Goal: Navigation & Orientation: Find specific page/section

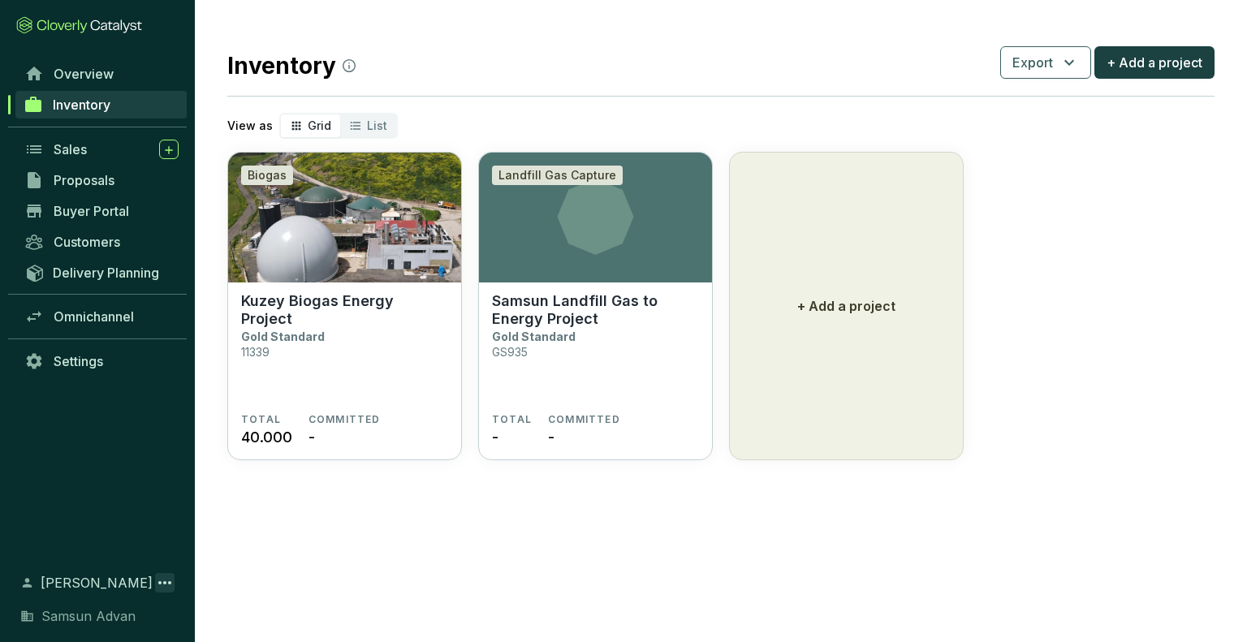
click at [173, 580] on icon at bounding box center [164, 582] width 19 height 19
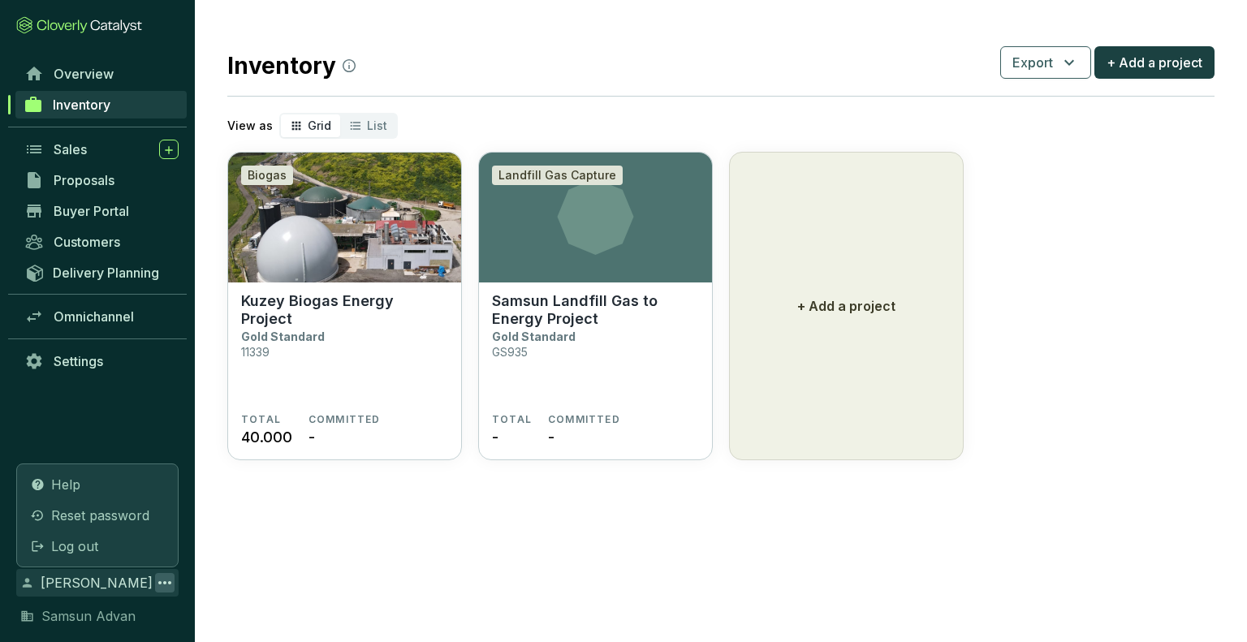
click at [101, 615] on span "Samsun Advan" at bounding box center [88, 615] width 94 height 19
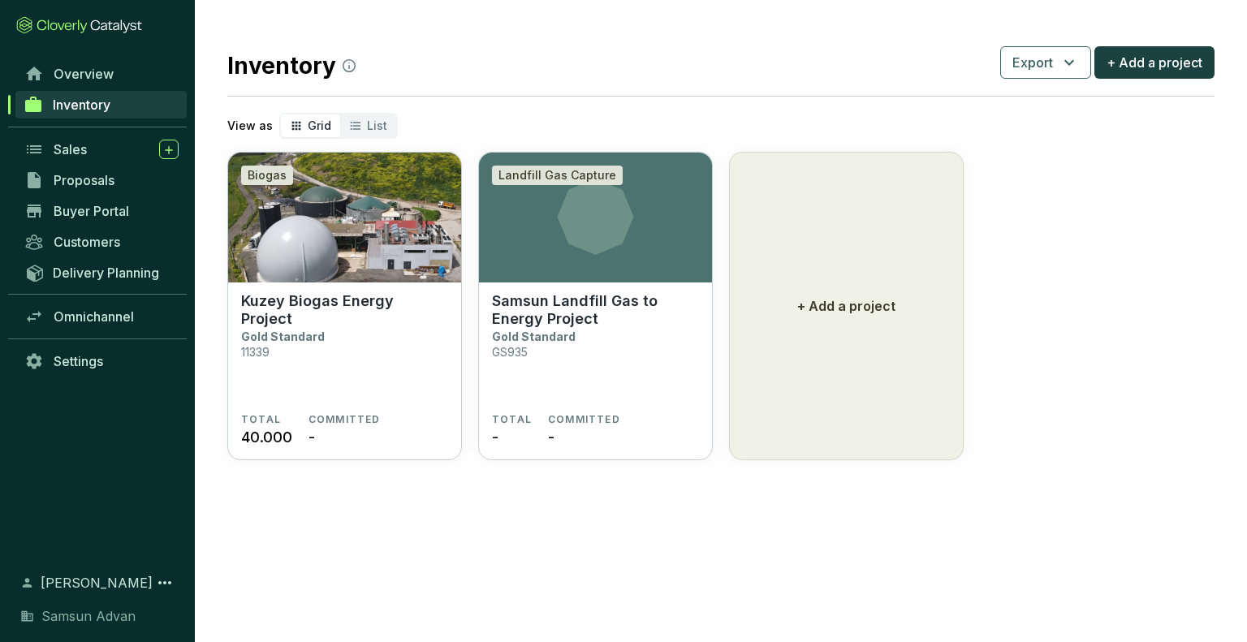
click at [22, 614] on icon at bounding box center [26, 616] width 11 height 11
click at [101, 358] on span "Settings" at bounding box center [79, 361] width 50 height 16
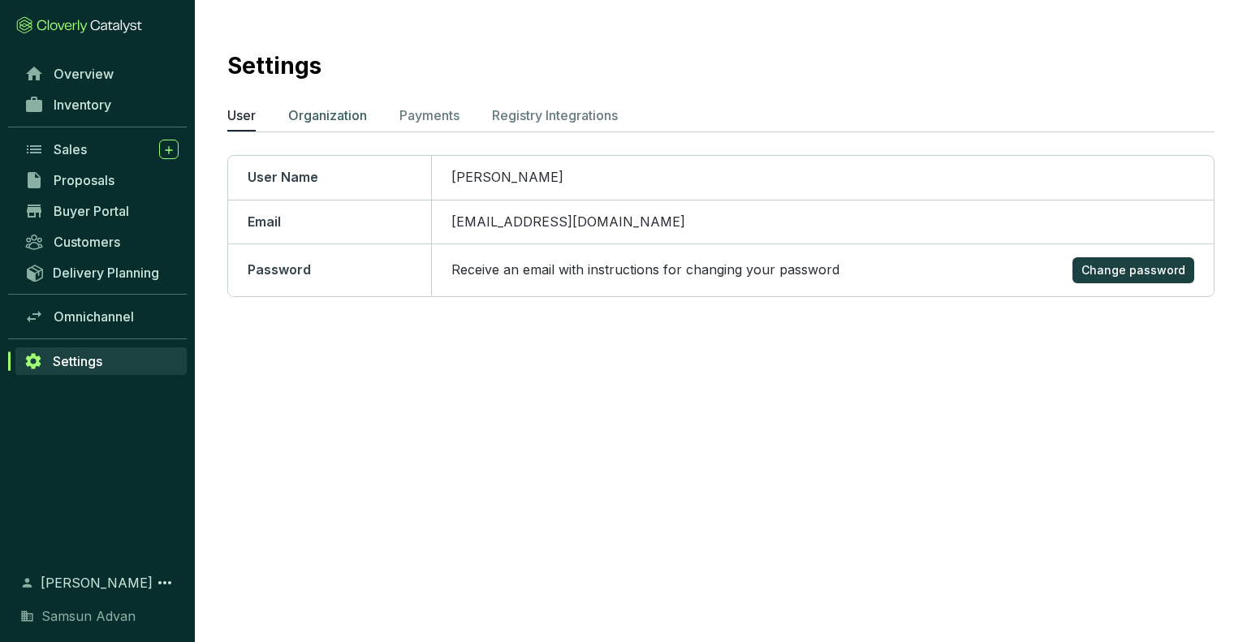
click at [335, 118] on p "Organization" at bounding box center [327, 115] width 79 height 19
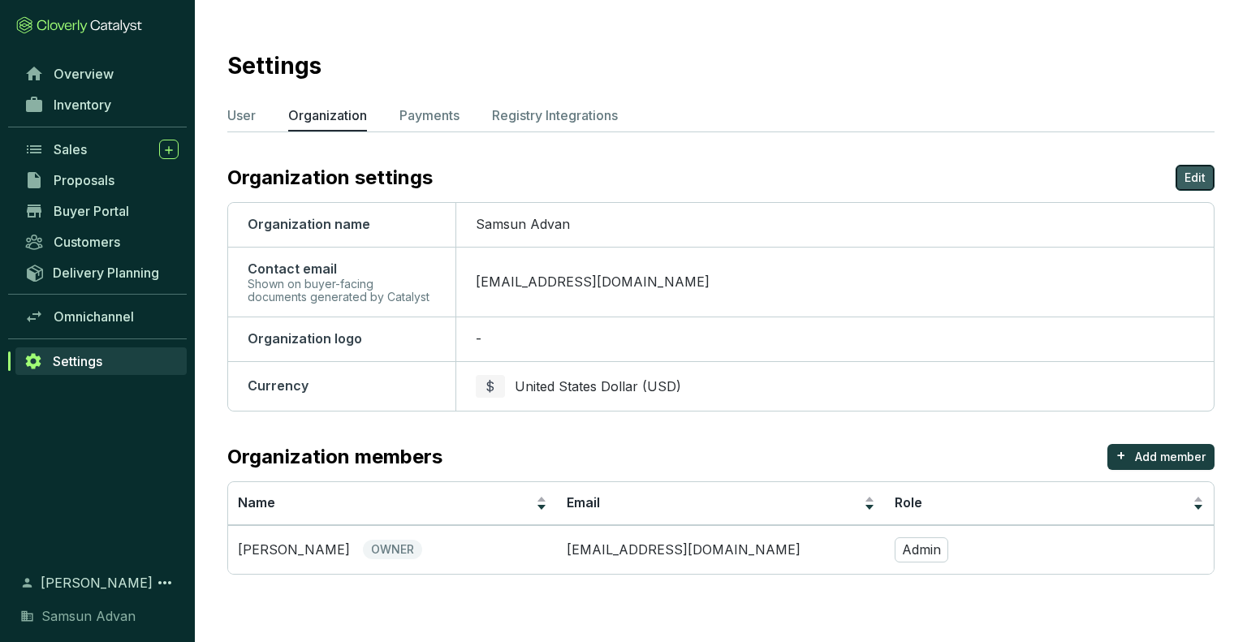
click at [1203, 177] on p "Edit" at bounding box center [1194, 178] width 21 height 16
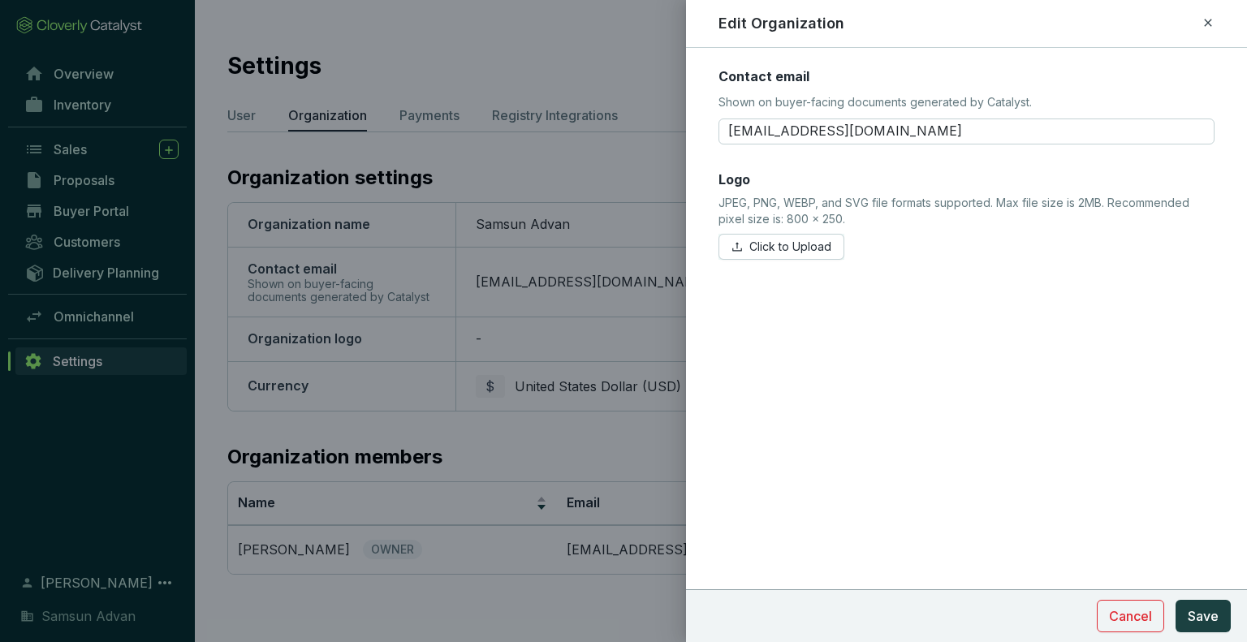
click at [659, 129] on div at bounding box center [623, 321] width 1247 height 642
click at [1133, 614] on span "Cancel" at bounding box center [1130, 615] width 43 height 19
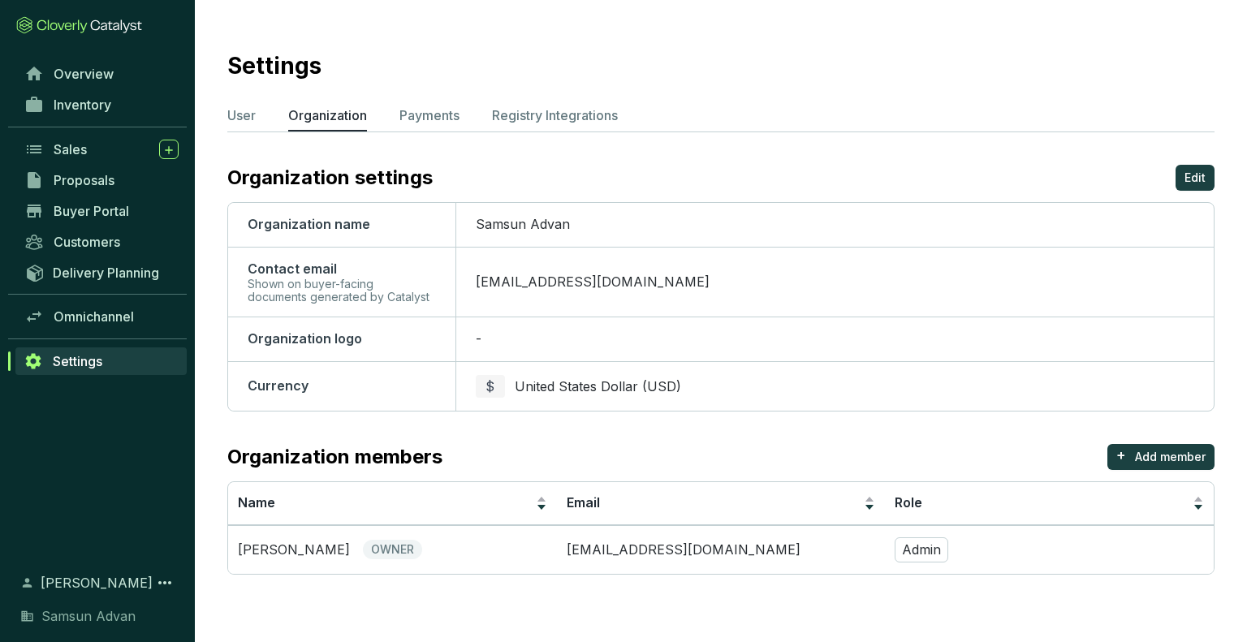
click at [552, 202] on div "Organization name Samsun Advan Contact email Shown on buyer-facing documents ge…" at bounding box center [720, 306] width 987 height 209
click at [555, 225] on span "Samsun Advan" at bounding box center [523, 224] width 94 height 16
click at [520, 227] on span "Samsun Advan" at bounding box center [523, 224] width 94 height 16
click at [645, 239] on td "Samsun Advan" at bounding box center [834, 225] width 758 height 44
click at [446, 116] on p "Payments" at bounding box center [429, 115] width 60 height 19
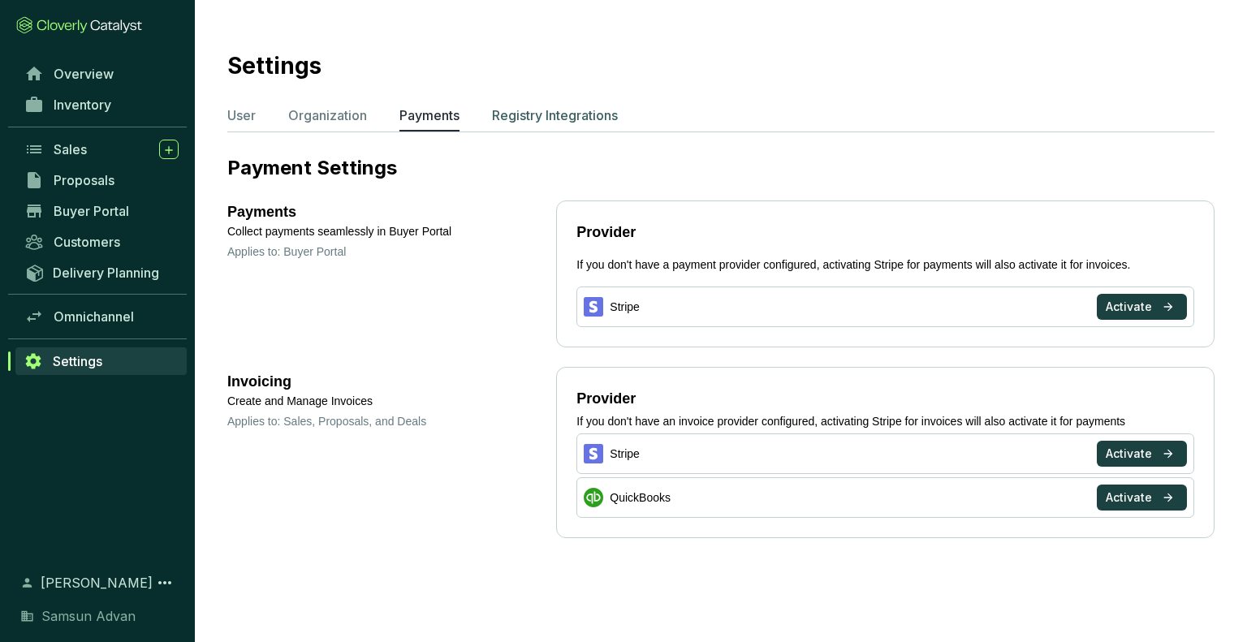
click at [585, 113] on p "Registry Integrations" at bounding box center [555, 115] width 126 height 19
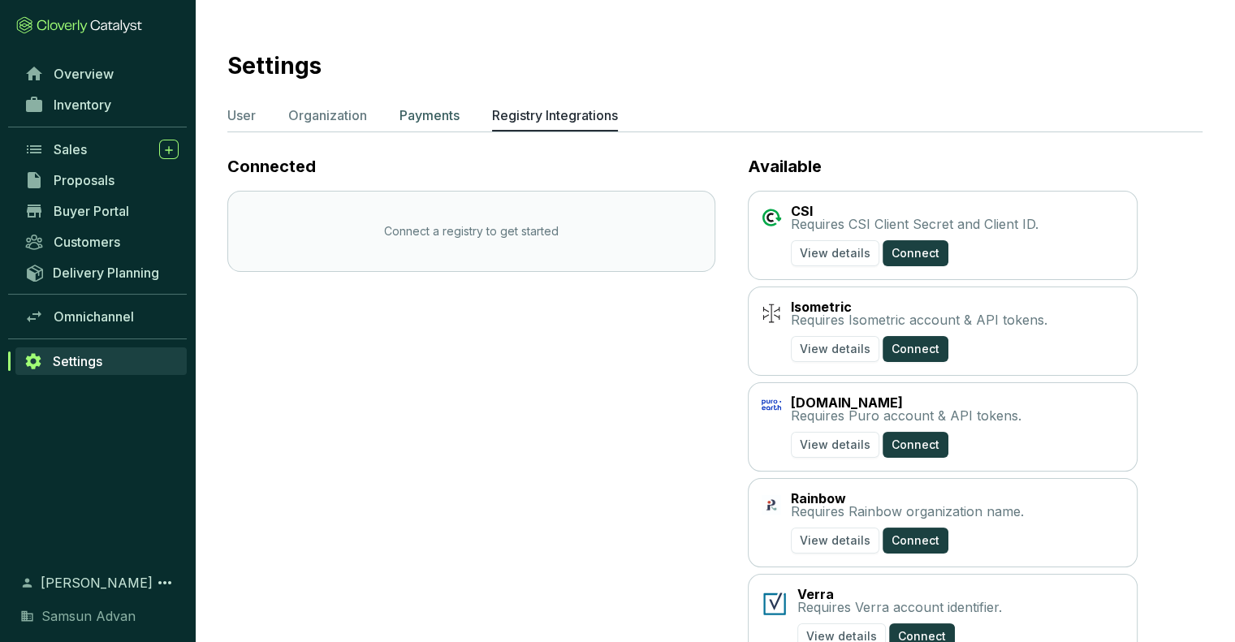
click at [434, 121] on p "Payments" at bounding box center [429, 115] width 60 height 19
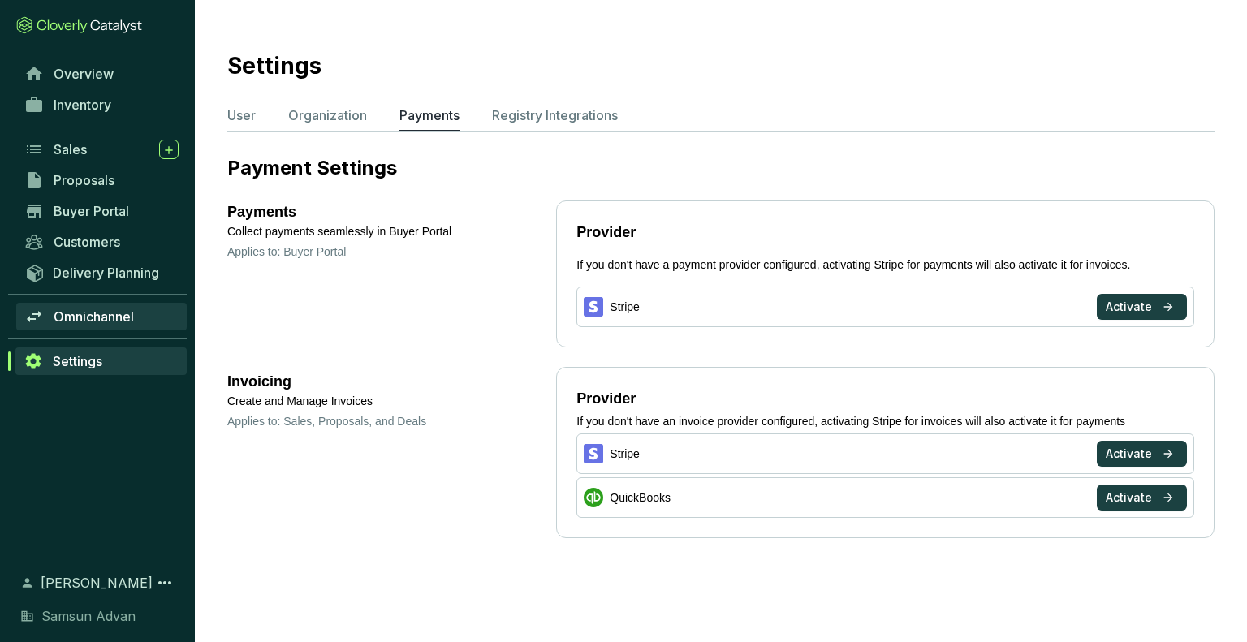
click at [101, 322] on span "Omnichannel" at bounding box center [94, 316] width 80 height 16
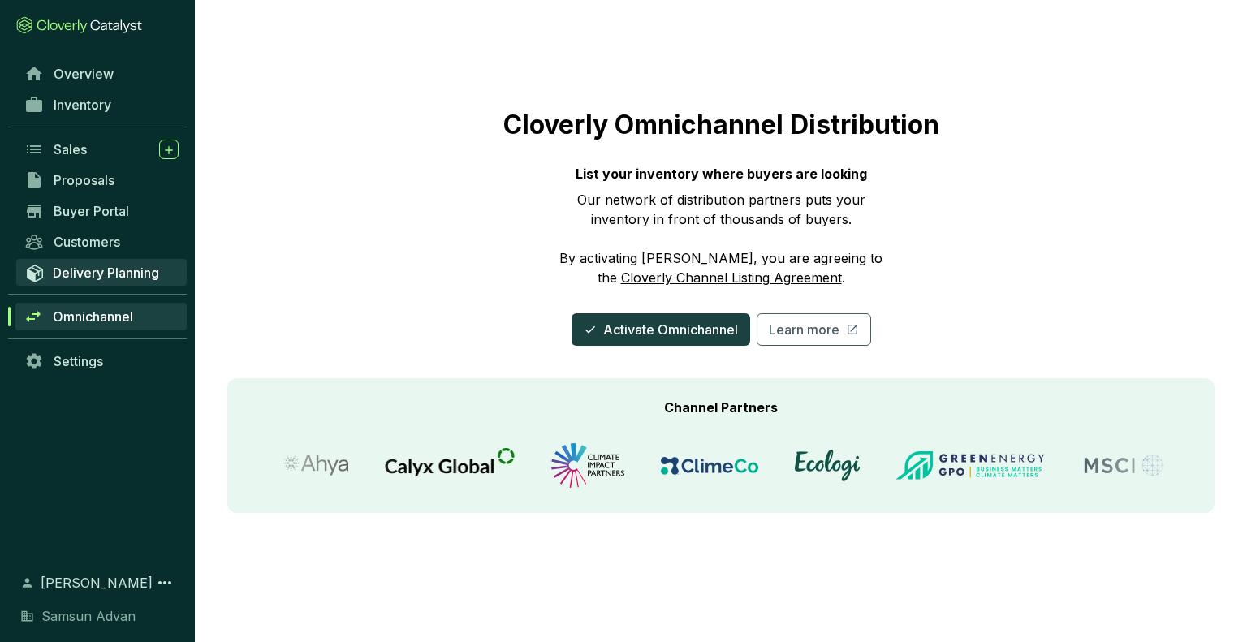
click at [134, 278] on span "Delivery Planning" at bounding box center [106, 273] width 106 height 16
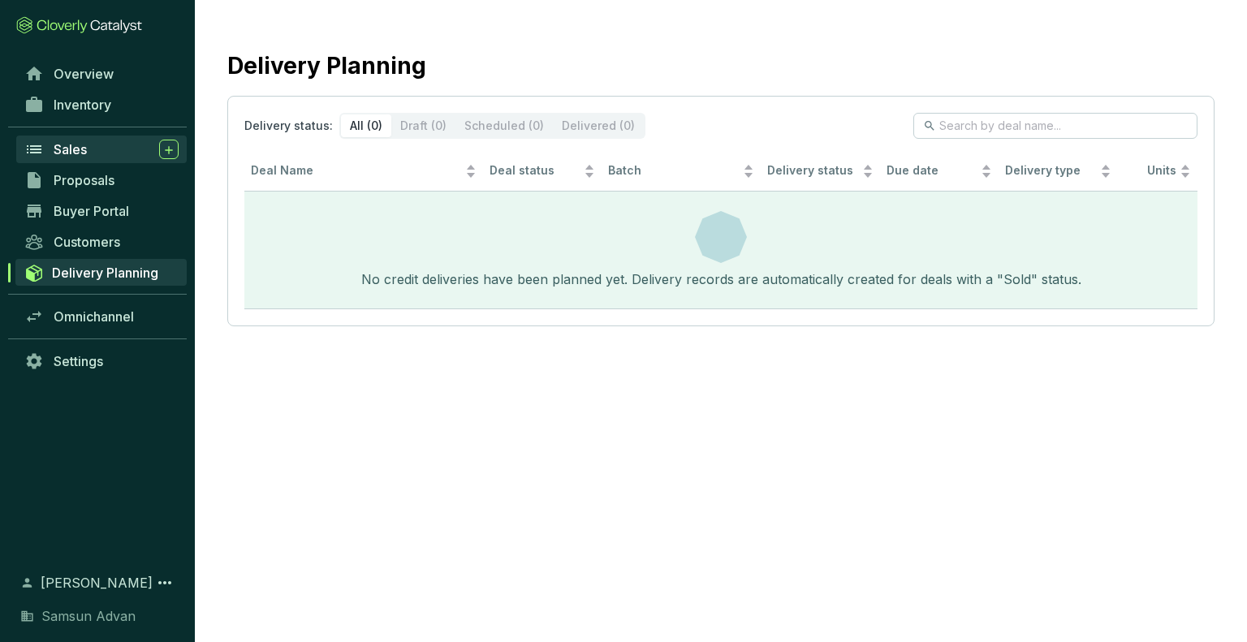
click at [83, 149] on span "Sales" at bounding box center [70, 149] width 33 height 16
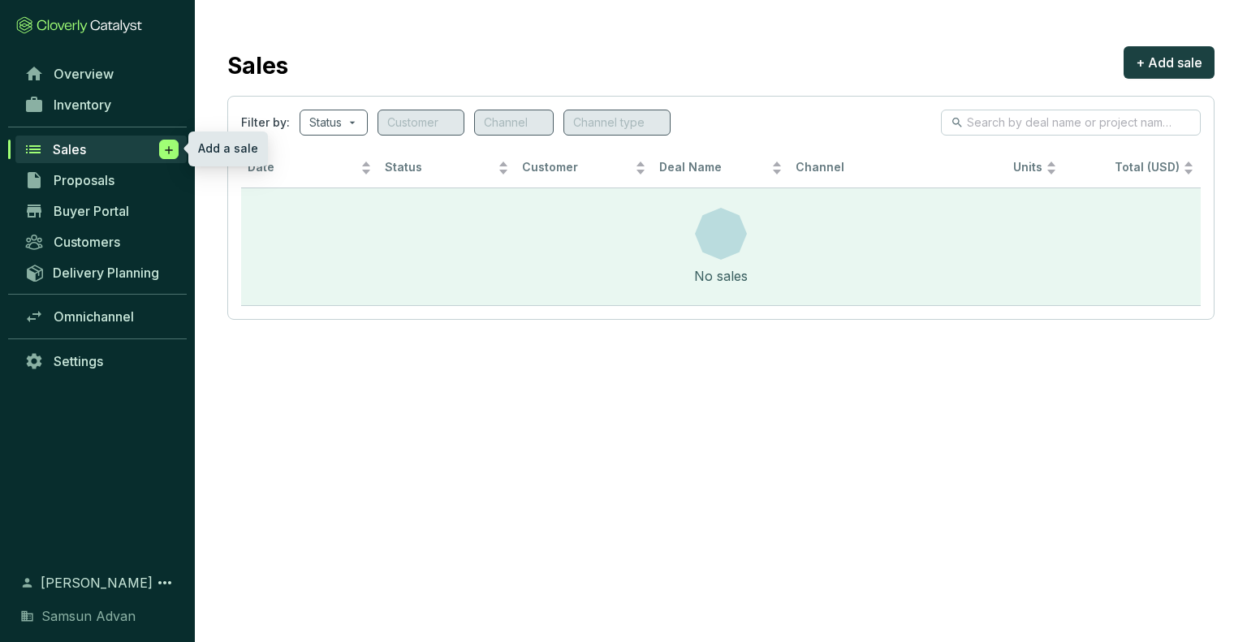
click at [169, 152] on icon at bounding box center [168, 150] width 13 height 16
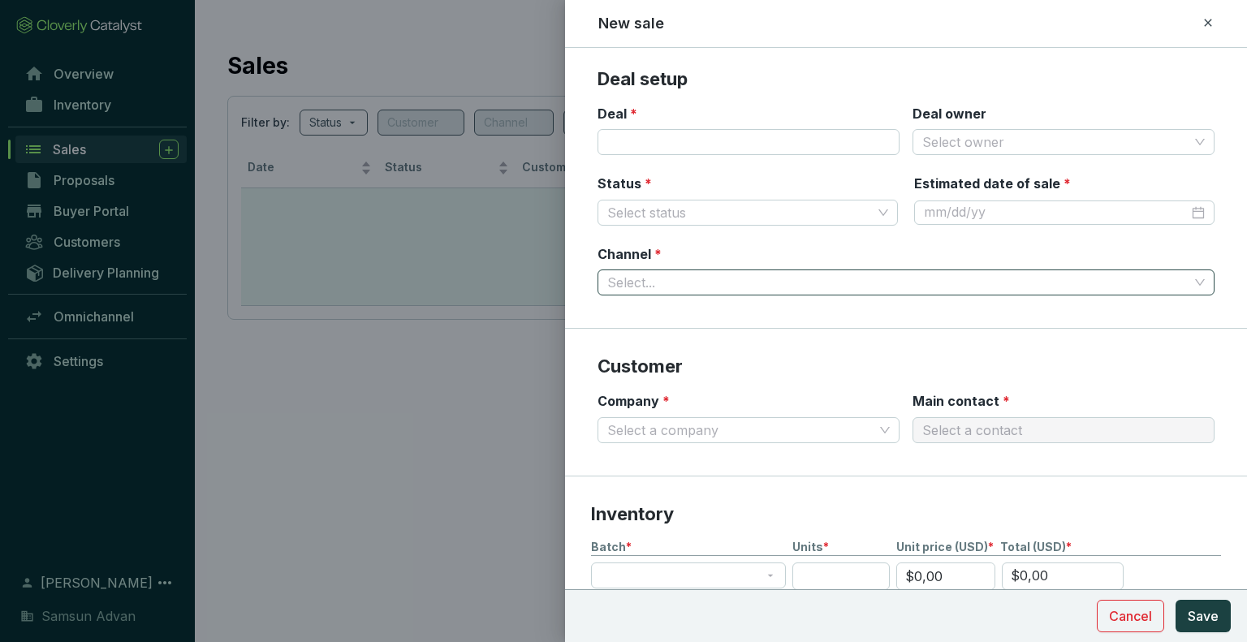
click at [1192, 287] on span at bounding box center [906, 282] width 598 height 24
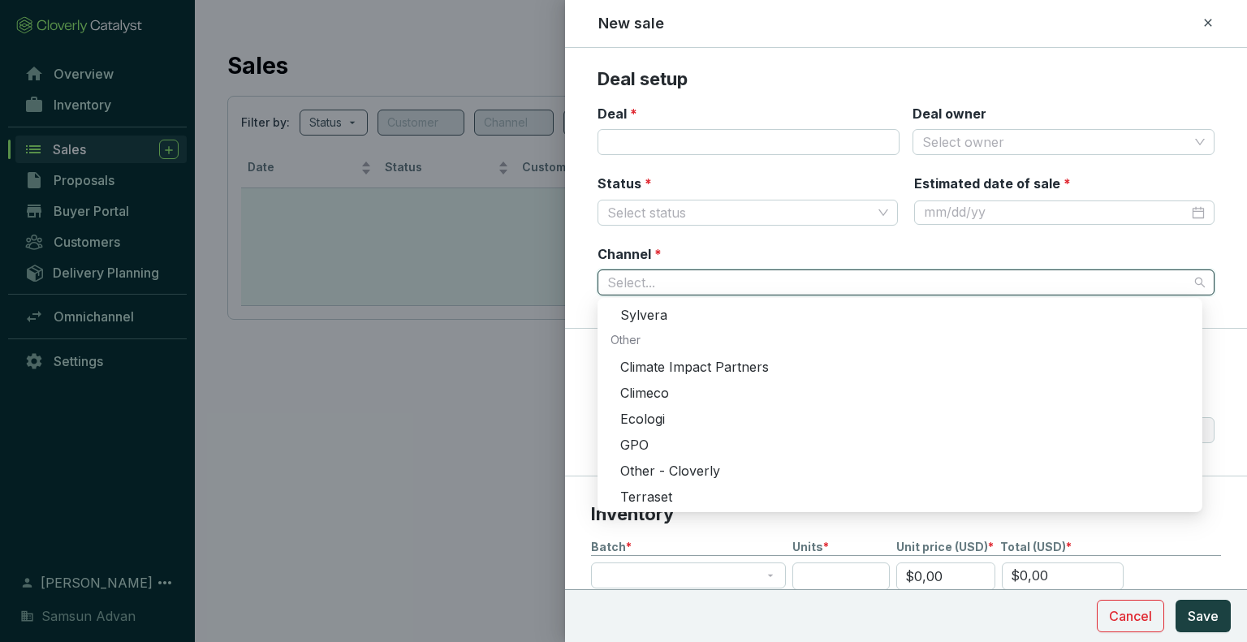
scroll to position [494, 0]
click at [511, 386] on div at bounding box center [623, 321] width 1247 height 642
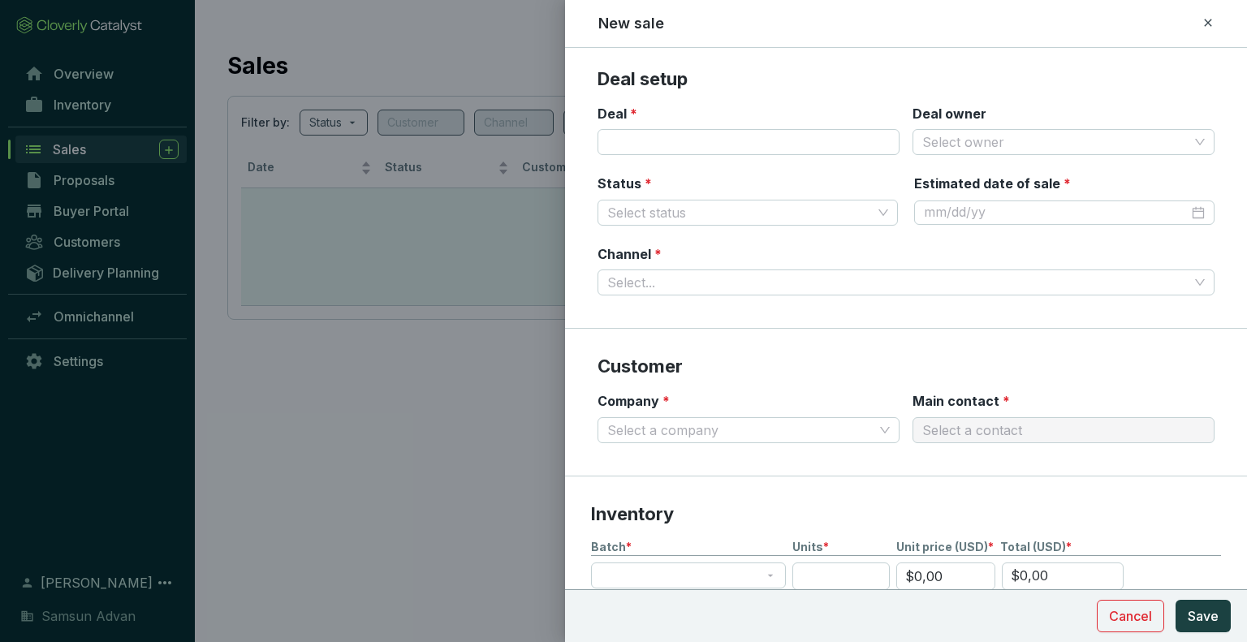
click at [435, 369] on div at bounding box center [623, 321] width 1247 height 642
click at [1210, 23] on icon at bounding box center [1208, 22] width 13 height 19
